Goal: Task Accomplishment & Management: Complete application form

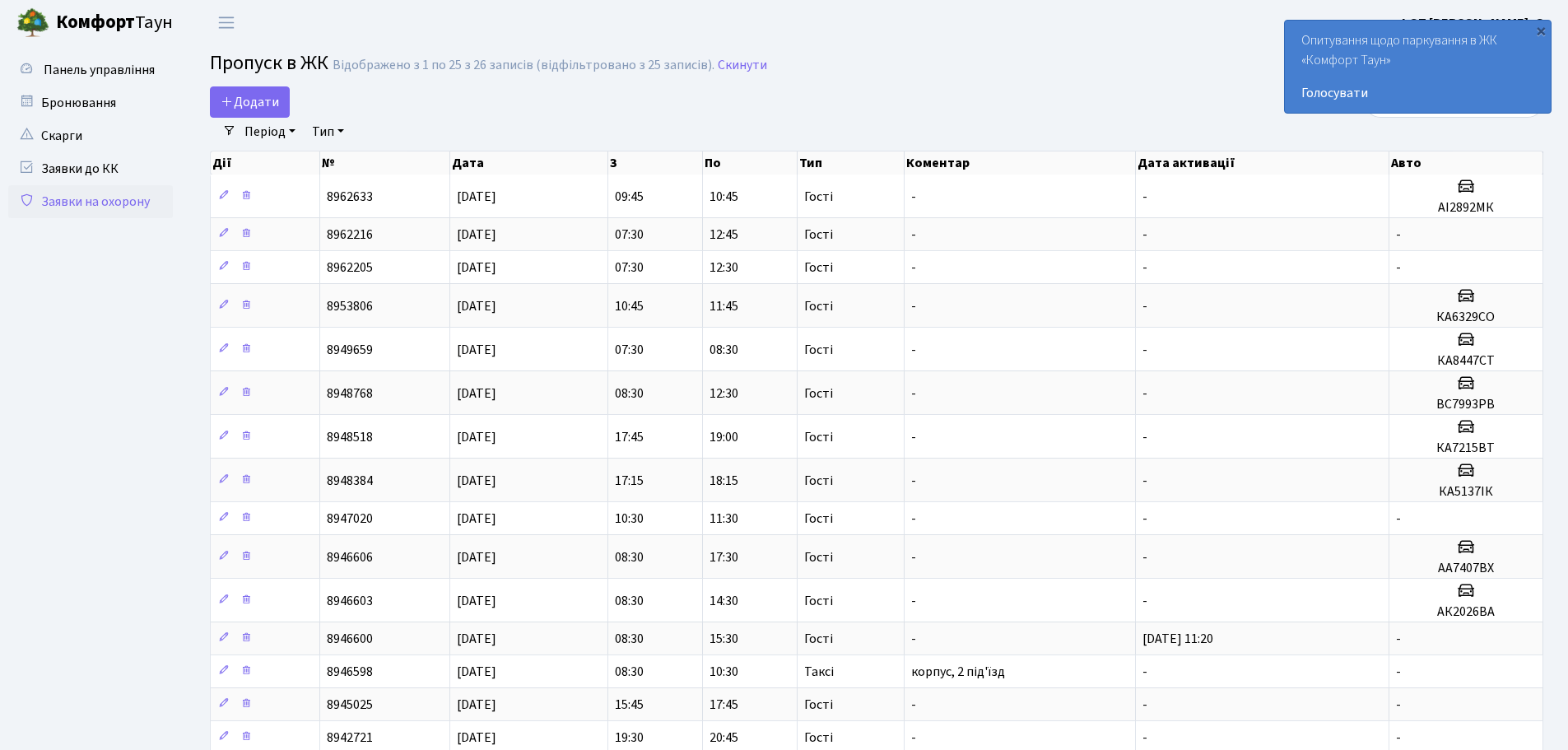
select select "25"
click at [248, 106] on span "Додати" at bounding box center [250, 102] width 58 height 18
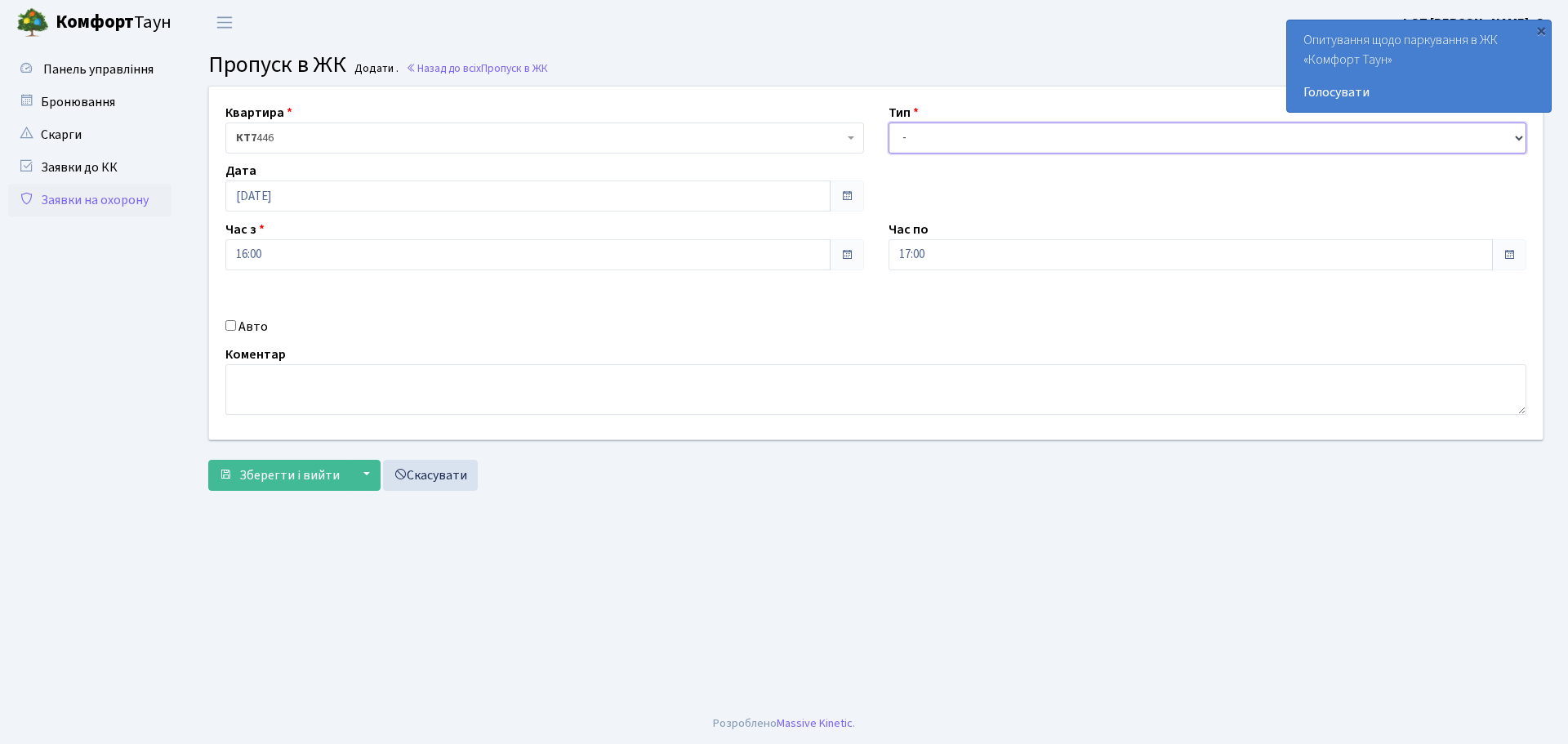
click at [970, 148] on select "- Доставка Таксі Гості Сервіс" at bounding box center [1208, 137] width 638 height 31
select select "2"
click at [889, 122] on select "- Доставка Таксі Гості Сервіс" at bounding box center [1208, 137] width 638 height 31
click at [233, 322] on input "Авто" at bounding box center [231, 325] width 11 height 11
checkbox input "true"
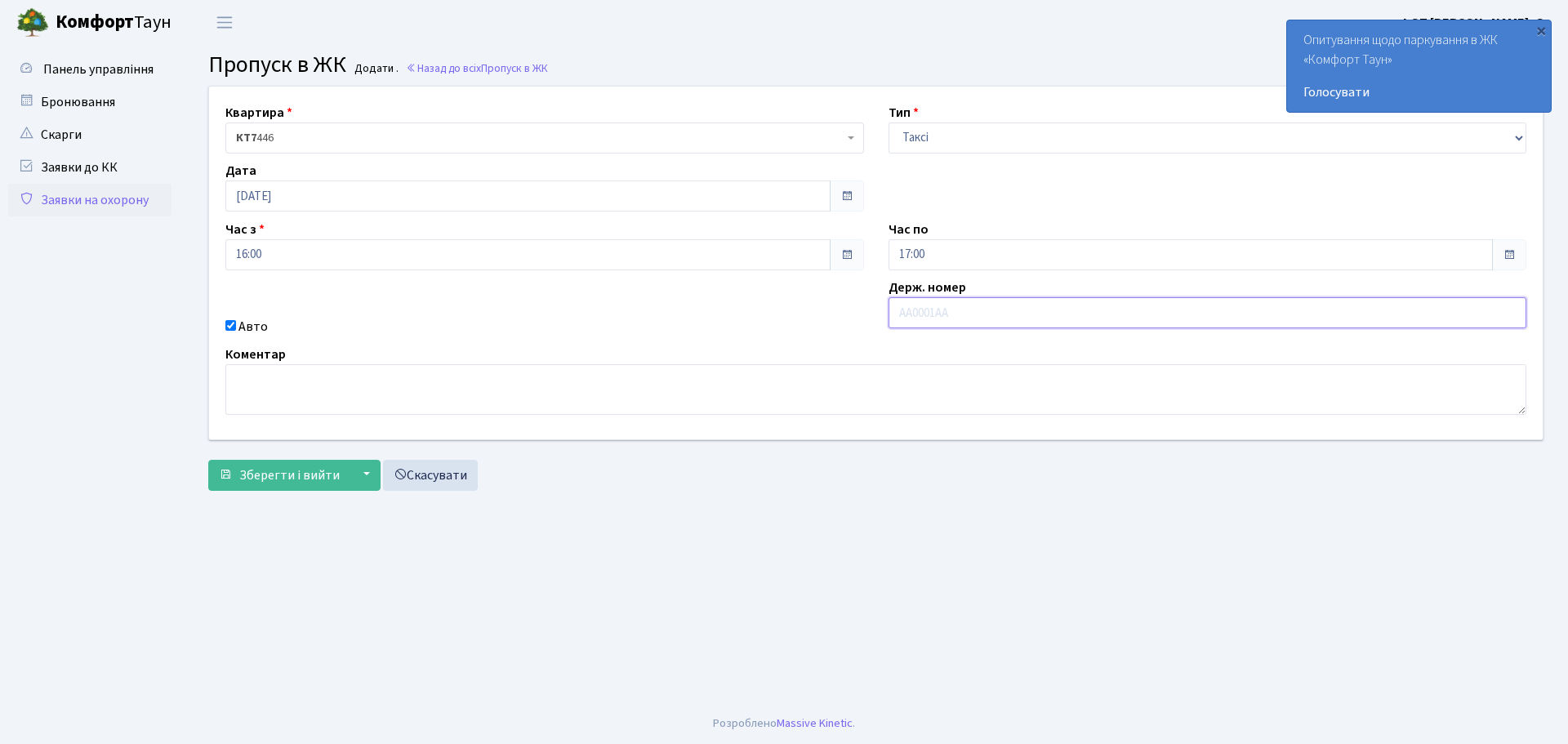
click at [964, 319] on input "text" at bounding box center [1208, 313] width 638 height 31
click at [965, 319] on input "text" at bounding box center [1208, 313] width 638 height 31
type input "AC2610YA"
click at [271, 485] on button "Зберегти і вийти" at bounding box center [279, 476] width 142 height 31
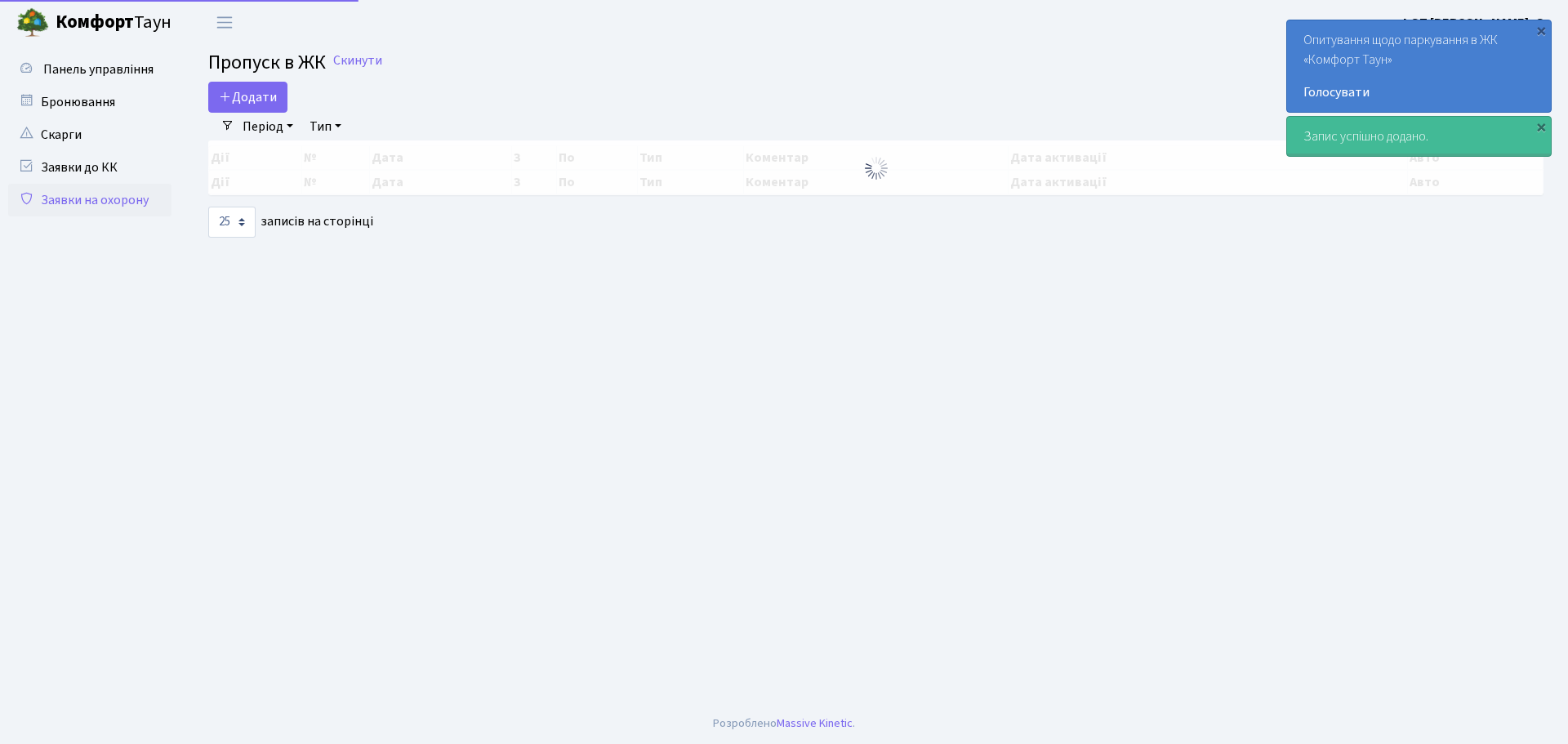
select select "25"
click at [966, 310] on main "Admin Пропуск в ЖК Список Пропуск в ЖК Скинути Додати Фільтри Період [DATE] - […" at bounding box center [875, 374] width 1384 height 658
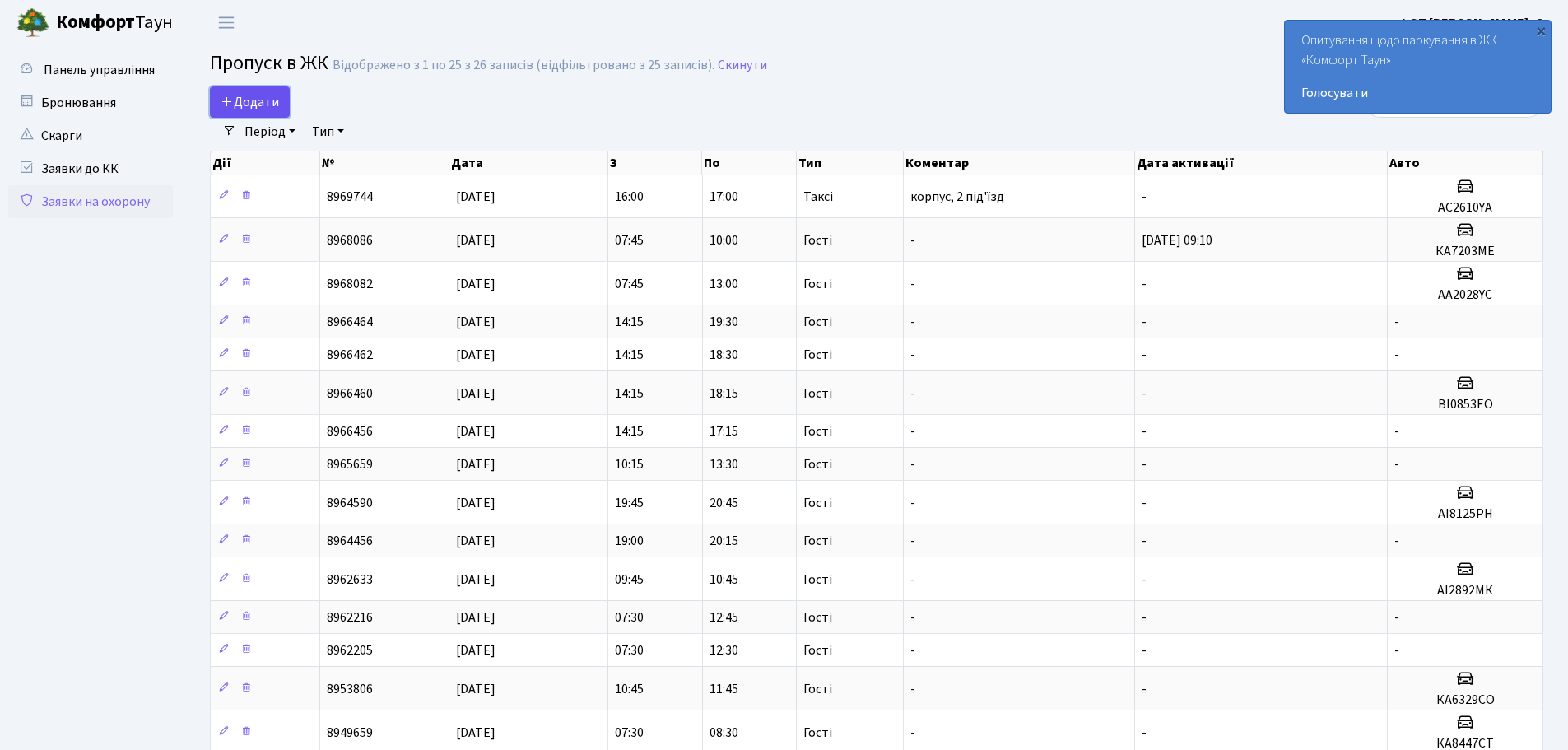
click at [254, 87] on link "Додати" at bounding box center [250, 102] width 80 height 31
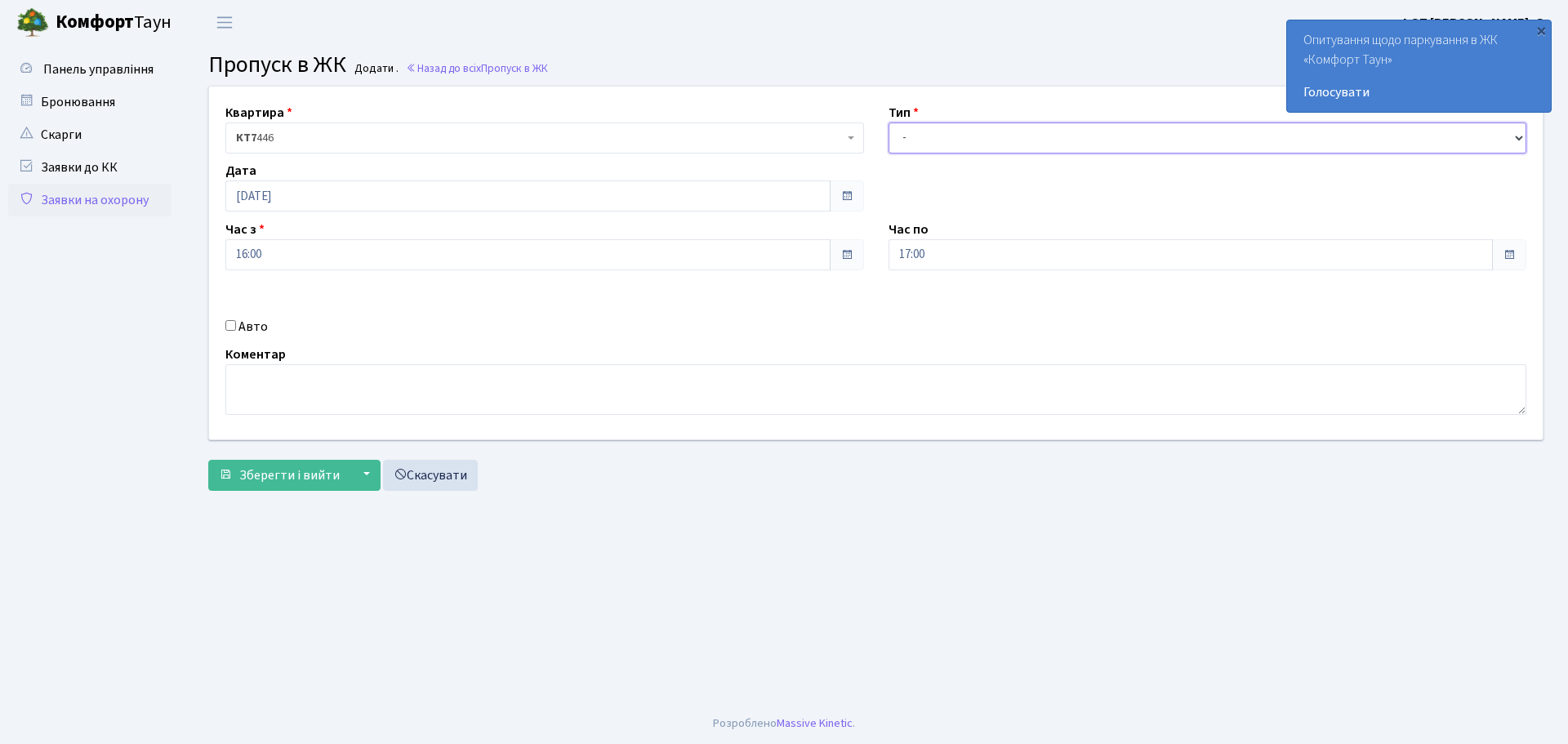
click at [910, 129] on select "- Доставка Таксі Гості Сервіс" at bounding box center [1208, 137] width 638 height 31
select select "3"
click at [889, 122] on select "- Доставка Таксі Гості Сервіс" at bounding box center [1208, 137] width 638 height 31
click at [237, 331] on div "Авто" at bounding box center [544, 326] width 663 height 20
click at [232, 325] on input "Авто" at bounding box center [231, 325] width 11 height 11
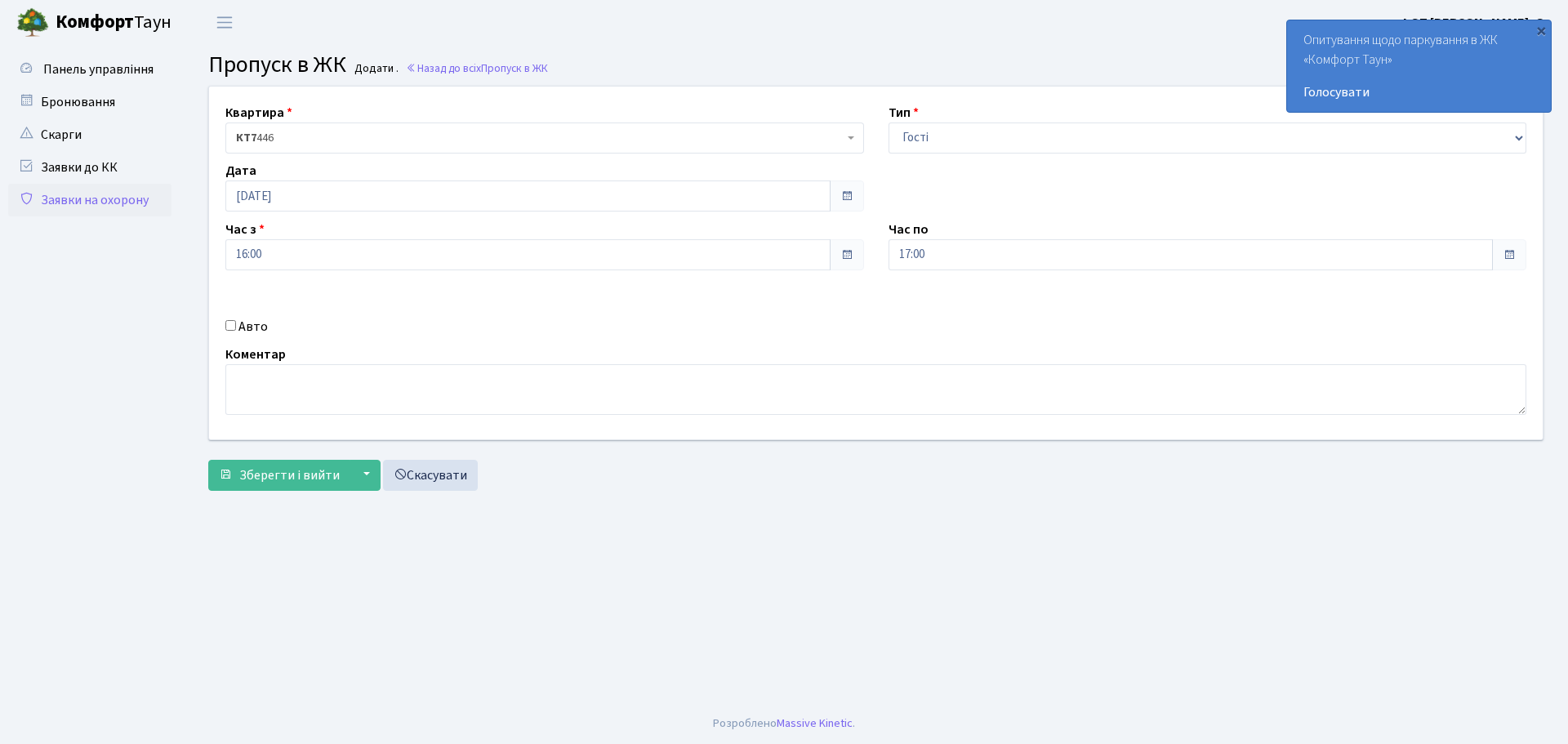
checkbox input "true"
type input "F"
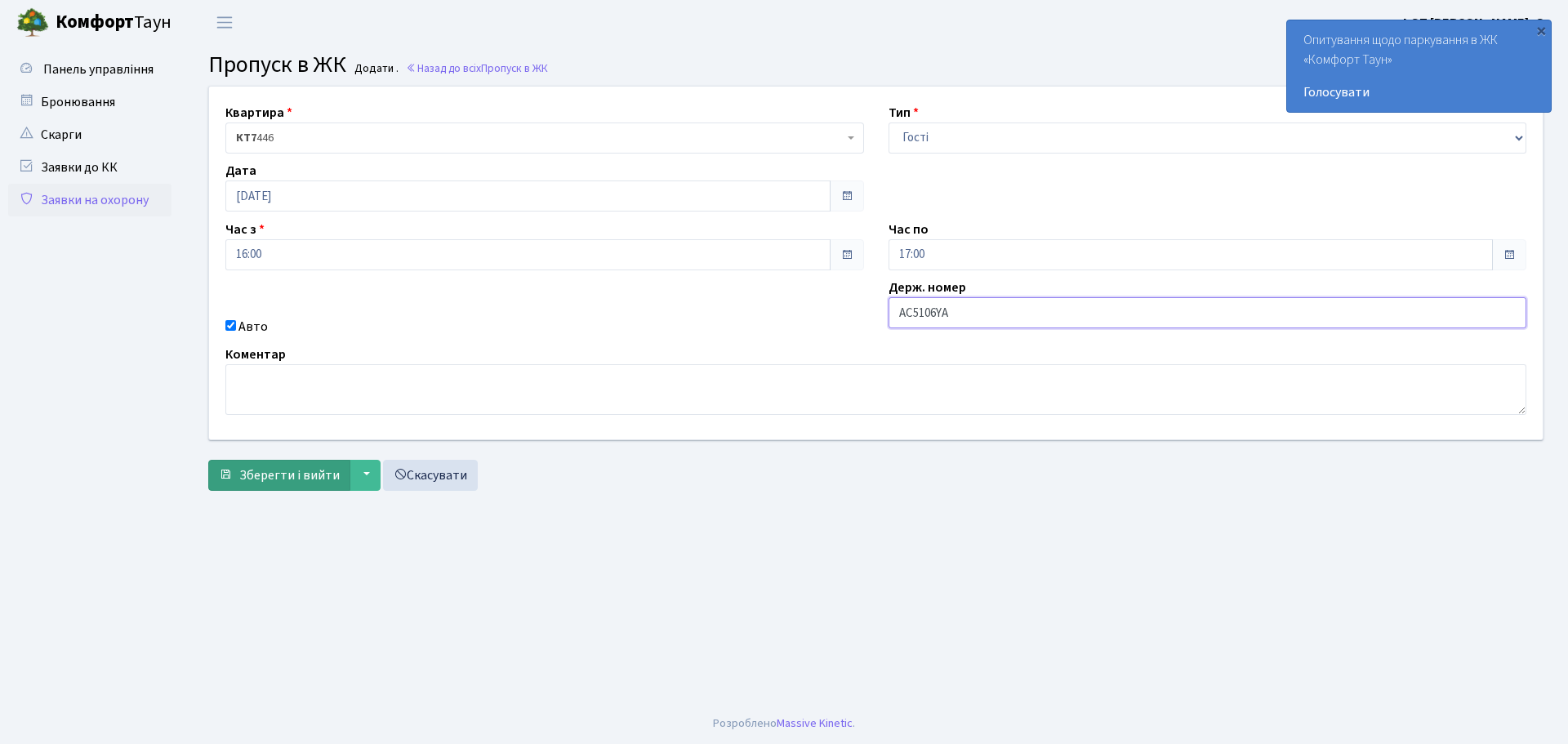
type input "AC5106YA"
click at [308, 473] on span "Зберегти і вийти" at bounding box center [289, 476] width 100 height 18
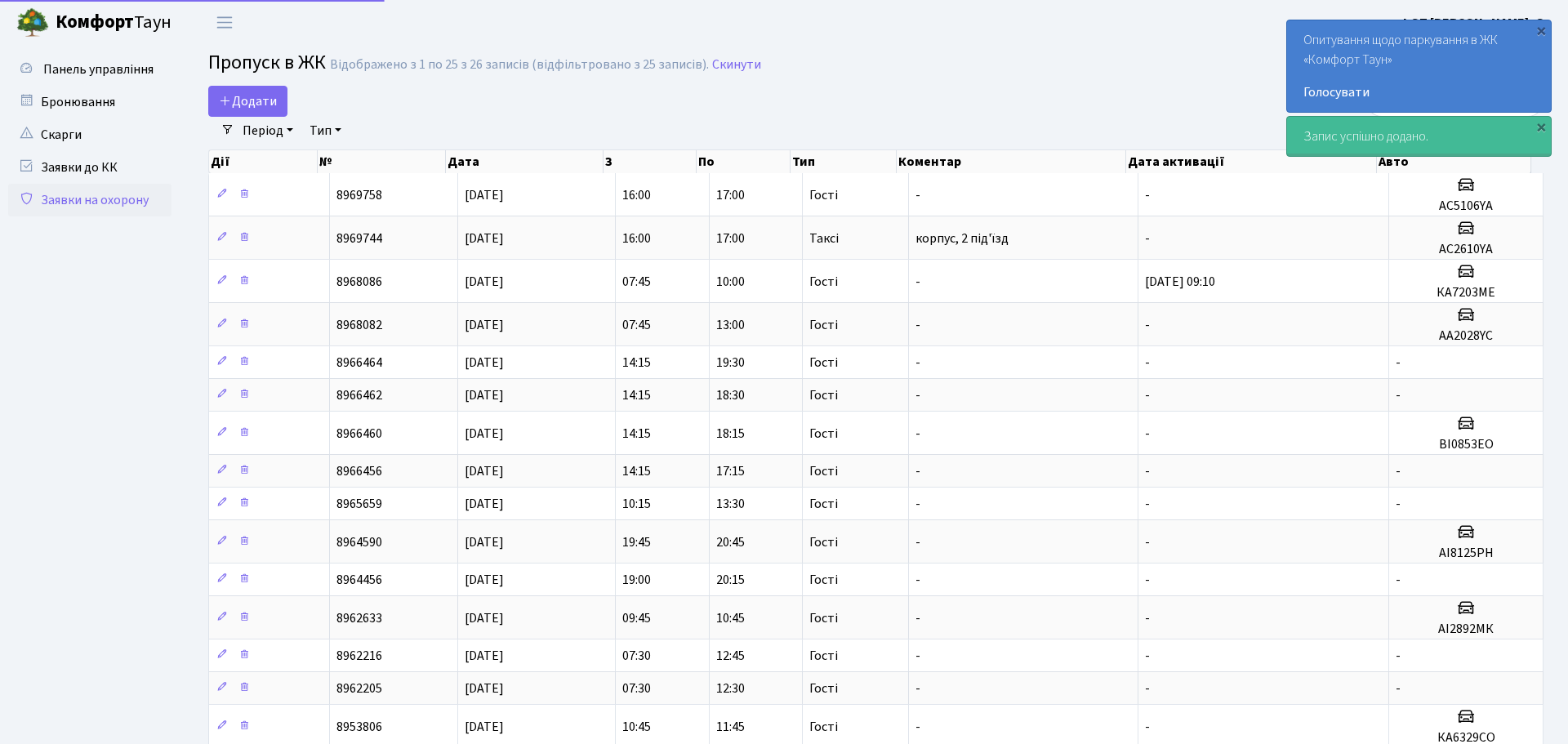
select select "25"
